Goal: Check status: Check status

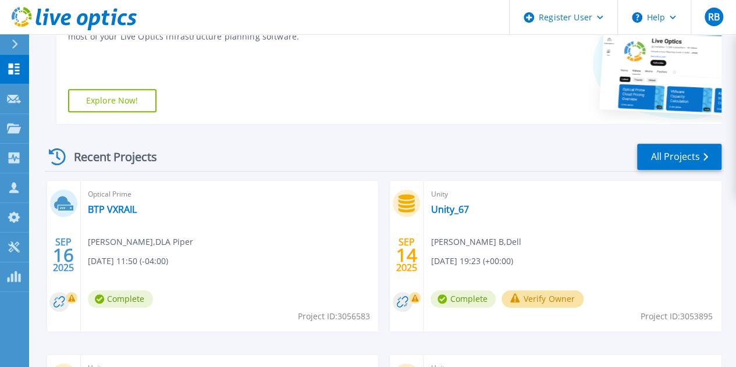
scroll to position [233, 0]
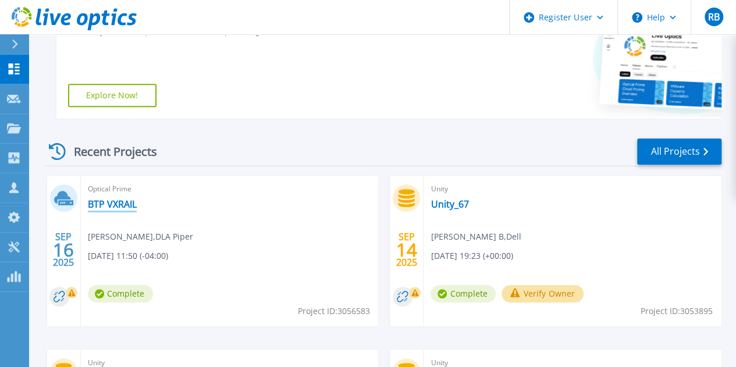
click at [112, 200] on link "BTP VXRAIL" at bounding box center [112, 204] width 49 height 12
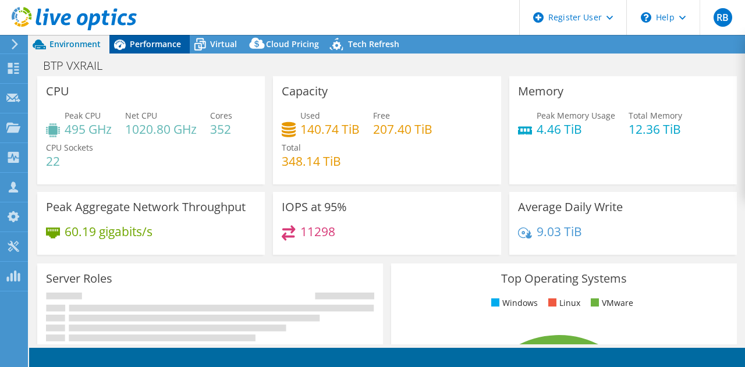
click at [169, 49] on span "Performance" at bounding box center [155, 43] width 51 height 11
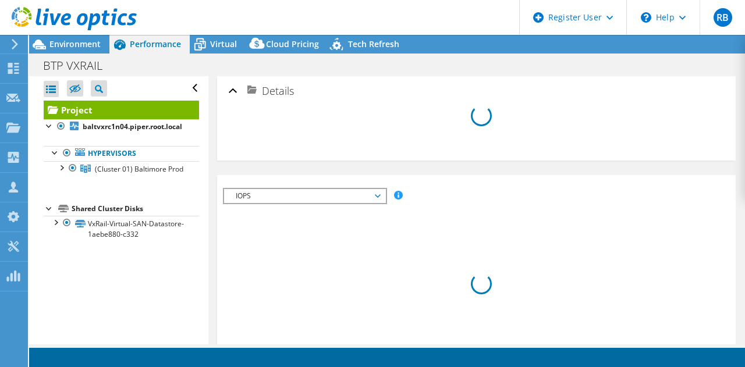
select select "USD"
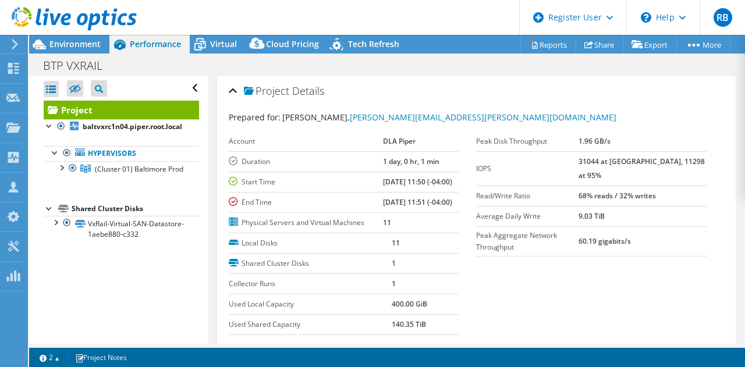
click at [607, 160] on b "31044 at Peak, 11298 at 95%" at bounding box center [641, 168] width 126 height 24
copy b "31044"
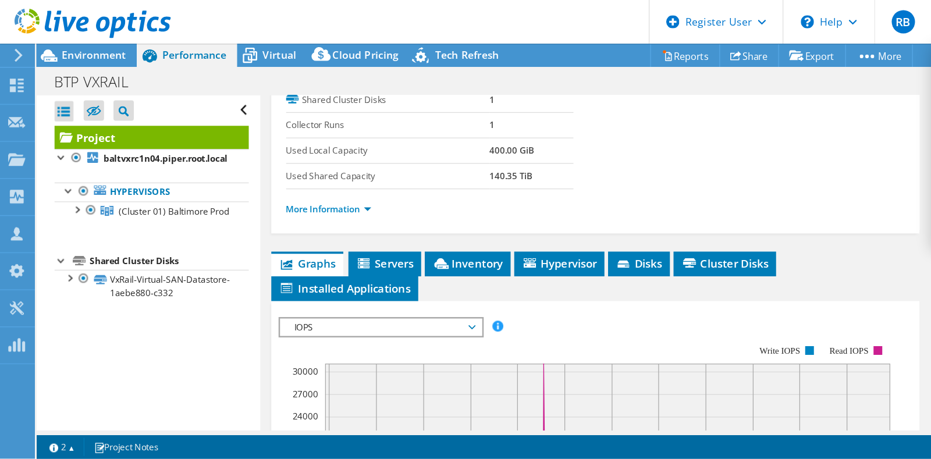
scroll to position [184, 0]
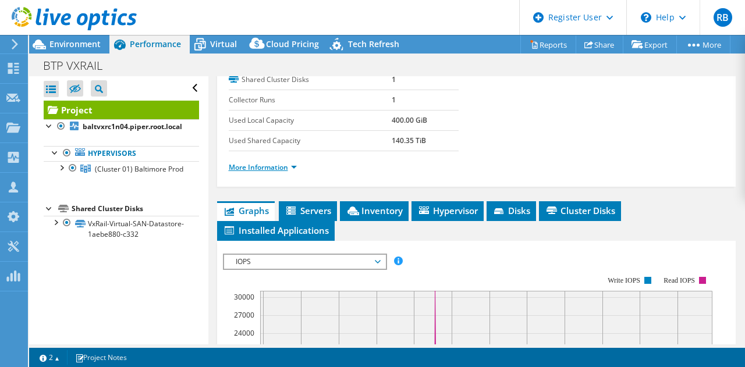
click at [284, 172] on link "More Information" at bounding box center [263, 167] width 68 height 10
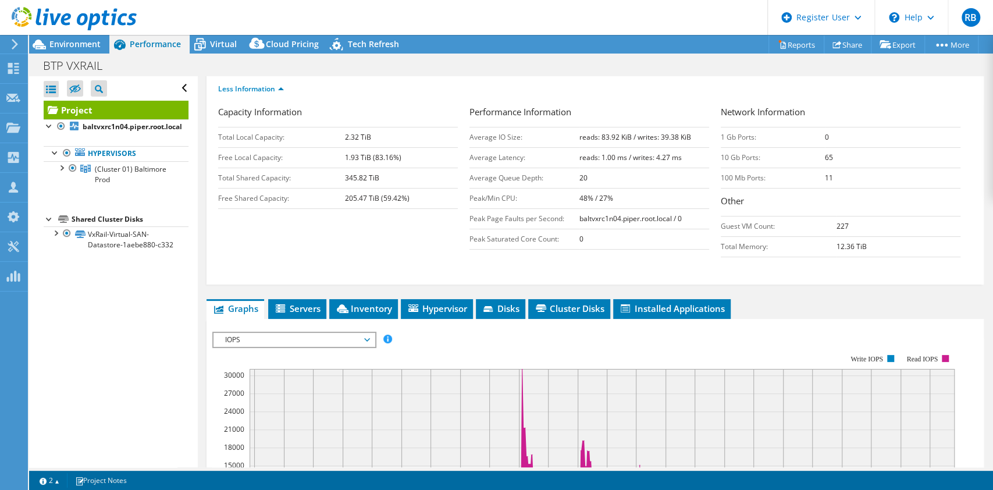
scroll to position [0, 0]
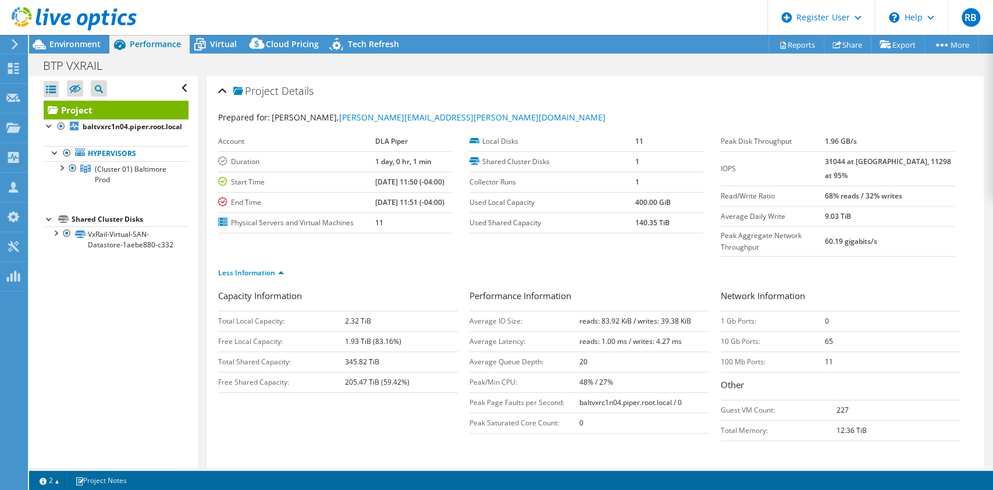
drag, startPoint x: 527, startPoint y: 189, endPoint x: 657, endPoint y: 226, distance: 135.5
click at [657, 226] on td "140.35 TiB" at bounding box center [669, 222] width 68 height 20
